Goal: Task Accomplishment & Management: Manage account settings

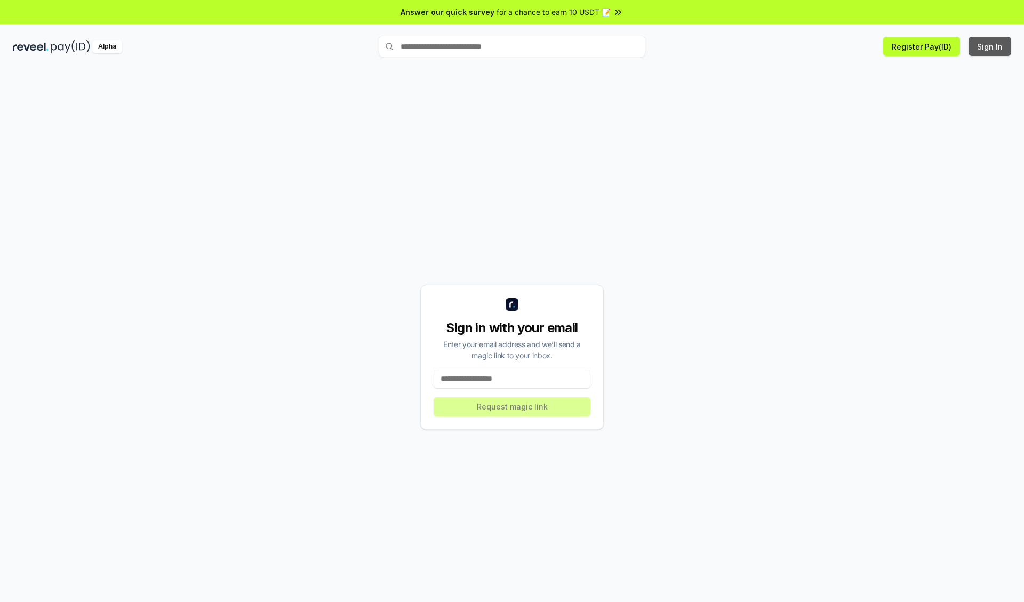
click at [991, 46] on button "Sign In" at bounding box center [990, 46] width 43 height 19
type input "**********"
click at [512, 407] on button "Request magic link" at bounding box center [512, 406] width 157 height 19
